Goal: Information Seeking & Learning: Learn about a topic

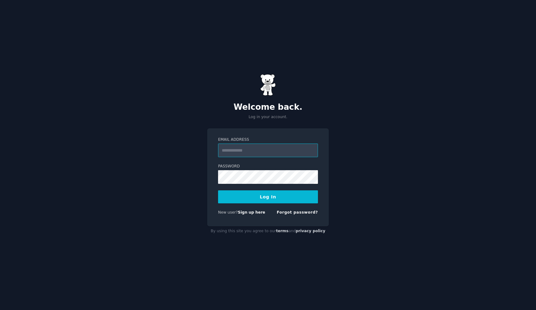
type input "**********"
click at [269, 204] on form "**********" at bounding box center [268, 177] width 100 height 81
click at [273, 197] on button "Log In" at bounding box center [268, 196] width 100 height 13
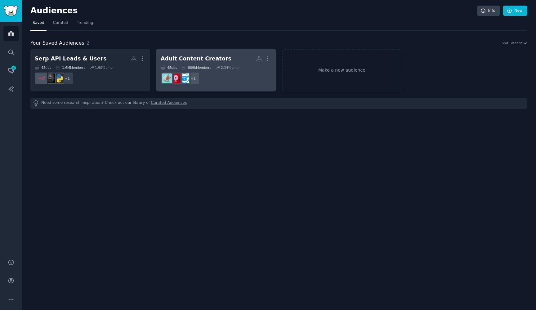
click at [180, 58] on div "Adult Content Creators" at bounding box center [196, 59] width 71 height 8
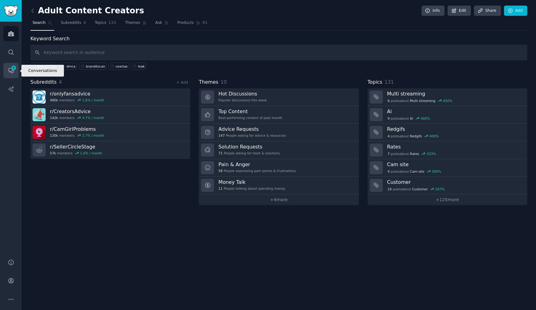
click at [6, 71] on link "Conversations 8" at bounding box center [10, 70] width 15 height 15
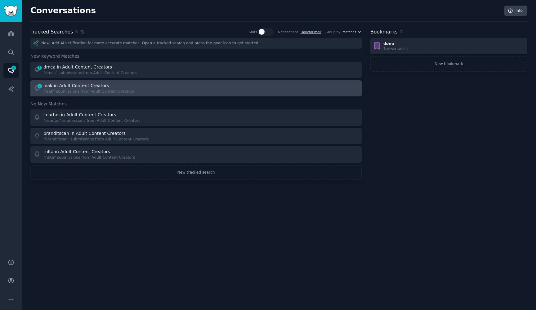
click at [121, 84] on div "leak in Adult Content Creators" at bounding box center [88, 85] width 91 height 7
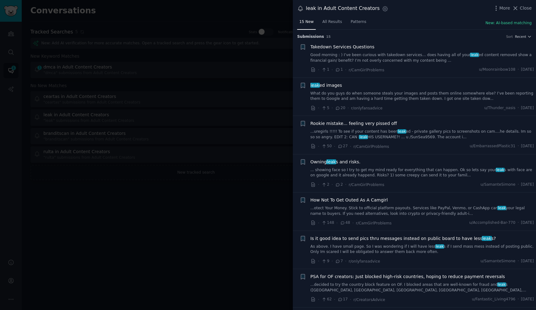
click at [363, 49] on span "Takedown Services Questions" at bounding box center [342, 47] width 64 height 7
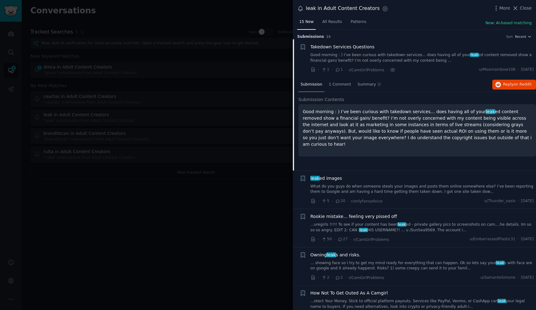
scroll to position [10, 0]
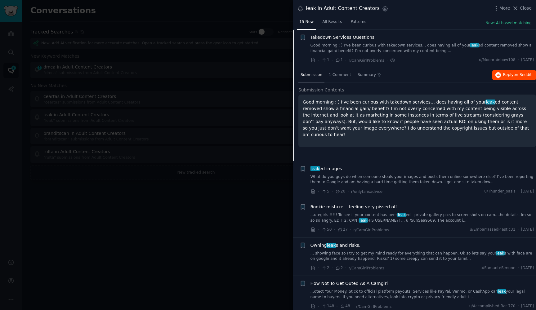
click at [517, 76] on span "on Reddit" at bounding box center [523, 75] width 18 height 4
click at [335, 168] on span "leak ed images" at bounding box center [326, 169] width 32 height 7
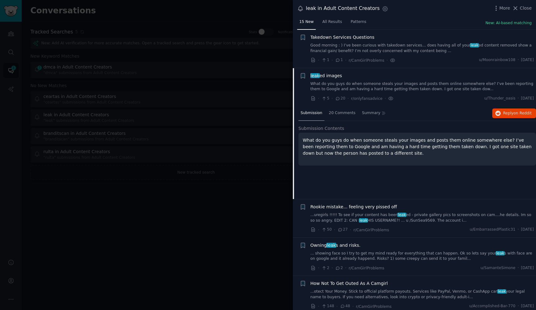
scroll to position [48, 0]
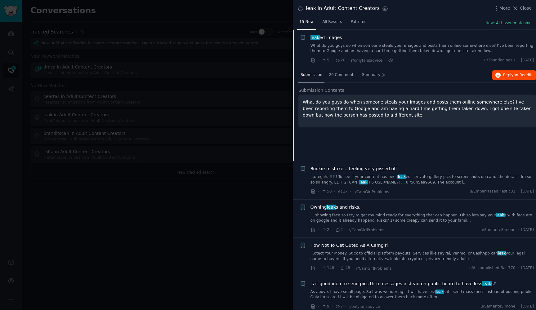
click at [505, 77] on button "Reply on Reddit" at bounding box center [514, 75] width 44 height 10
click at [516, 7] on icon at bounding box center [515, 8] width 7 height 7
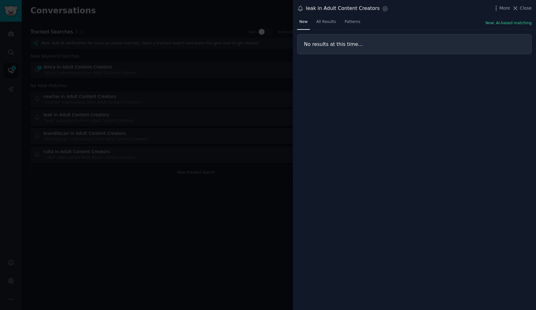
click at [227, 86] on div at bounding box center [268, 155] width 536 height 310
